Goal: Information Seeking & Learning: Learn about a topic

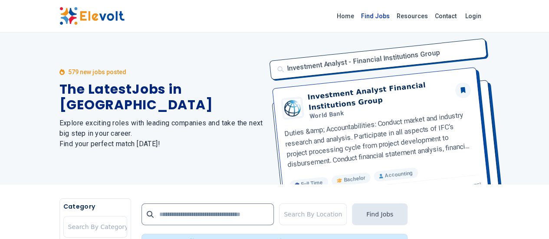
click at [393, 14] on link "Find Jobs" at bounding box center [375, 16] width 36 height 14
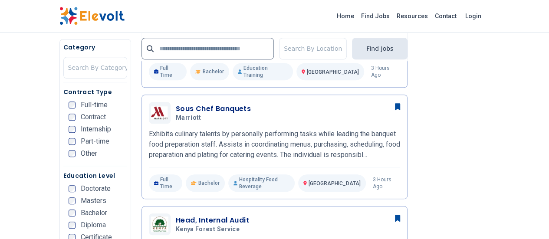
scroll to position [325, 0]
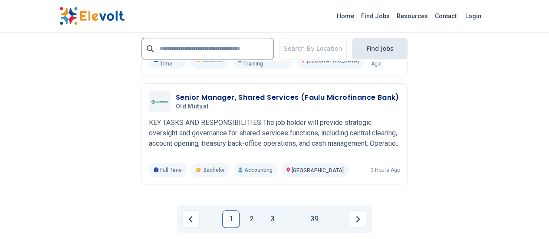
scroll to position [2065, 0]
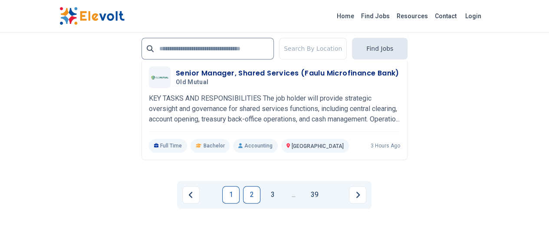
click at [249, 186] on link "2" at bounding box center [251, 194] width 17 height 17
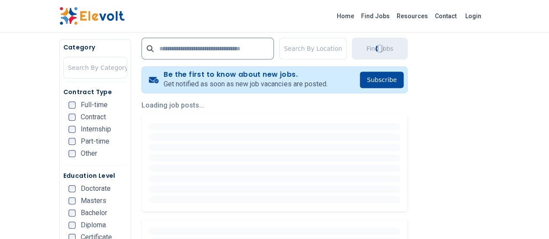
scroll to position [94, 0]
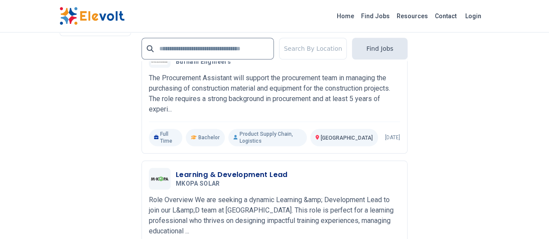
scroll to position [2004, 0]
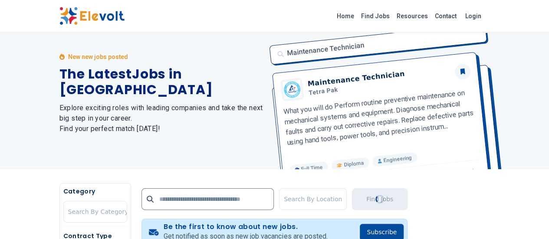
scroll to position [0, 0]
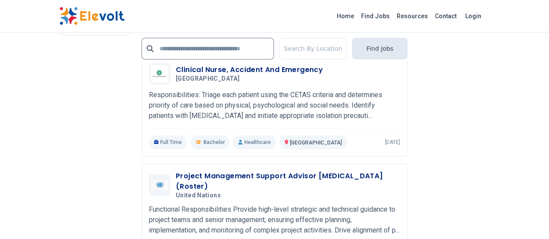
scroll to position [2011, 0]
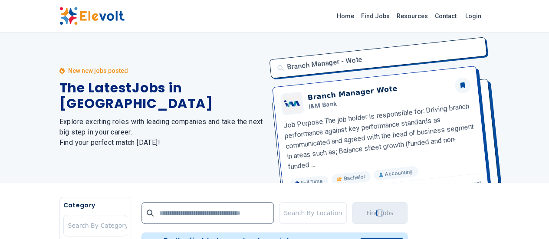
scroll to position [0, 0]
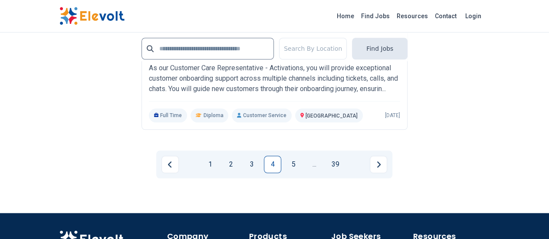
scroll to position [2042, 0]
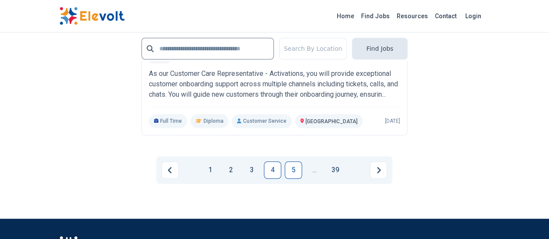
click at [292, 161] on link "5" at bounding box center [293, 169] width 17 height 17
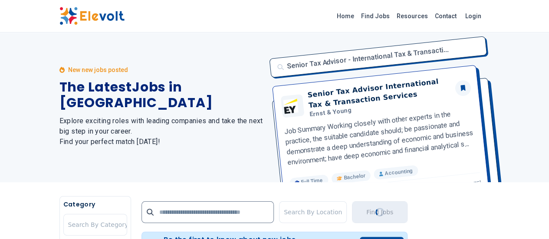
scroll to position [0, 0]
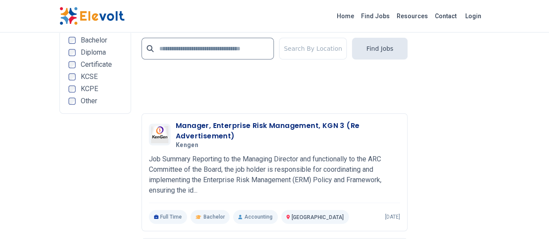
scroll to position [1841, 0]
